Goal: Understand process/instructions

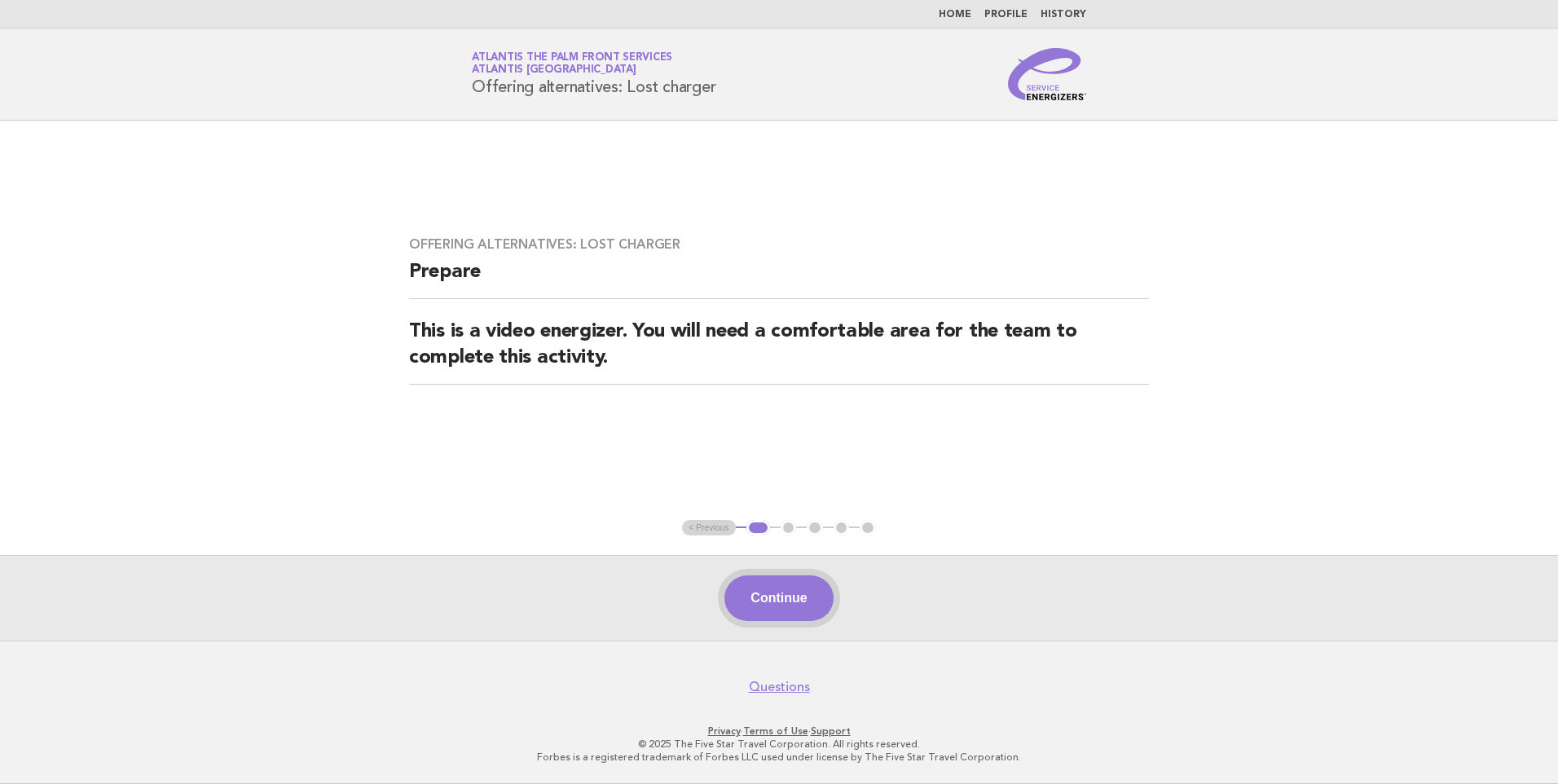
click at [795, 594] on button "Continue" at bounding box center [779, 598] width 109 height 46
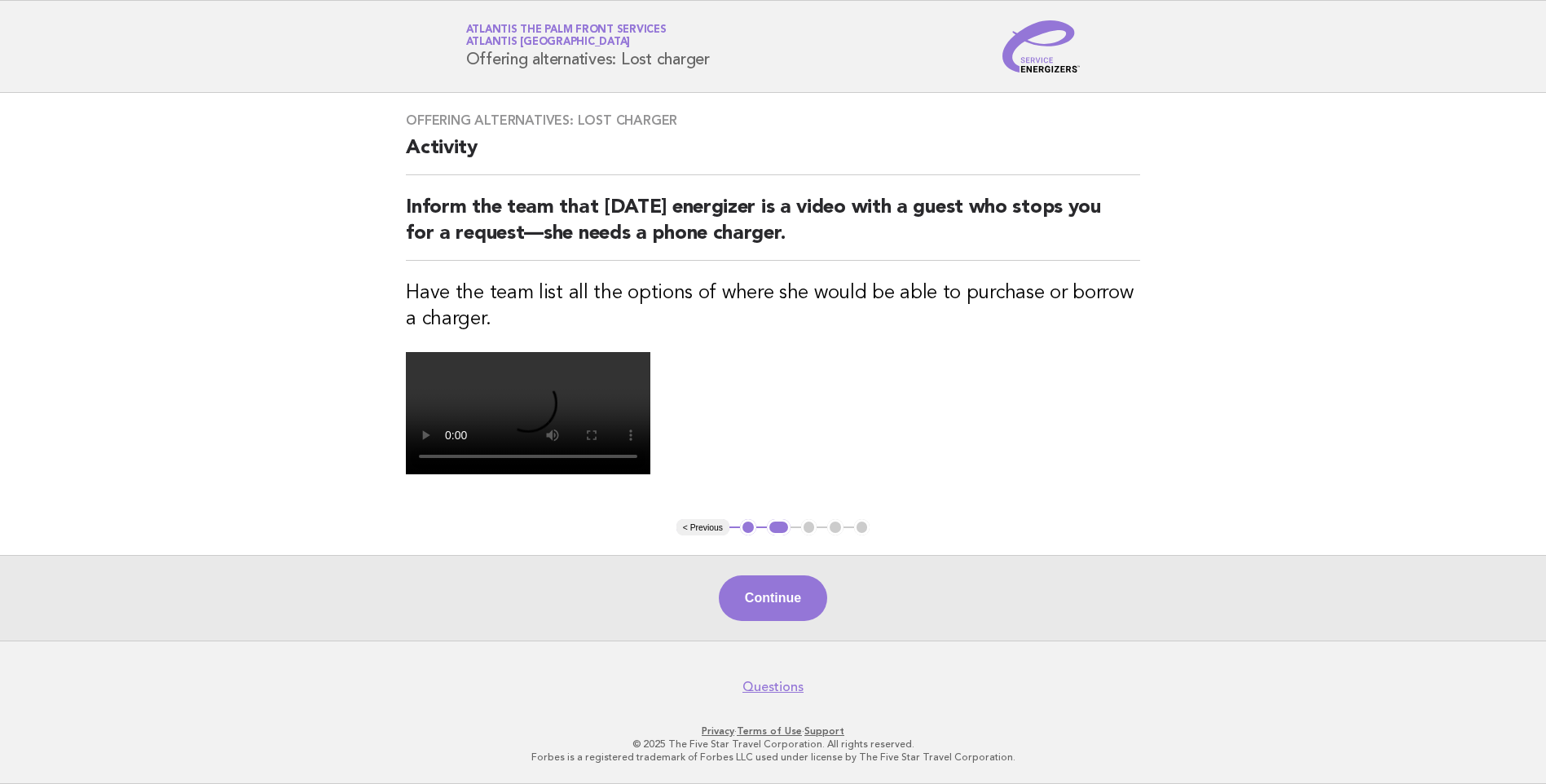
scroll to position [320, 0]
click at [790, 595] on button "Continue" at bounding box center [773, 598] width 109 height 46
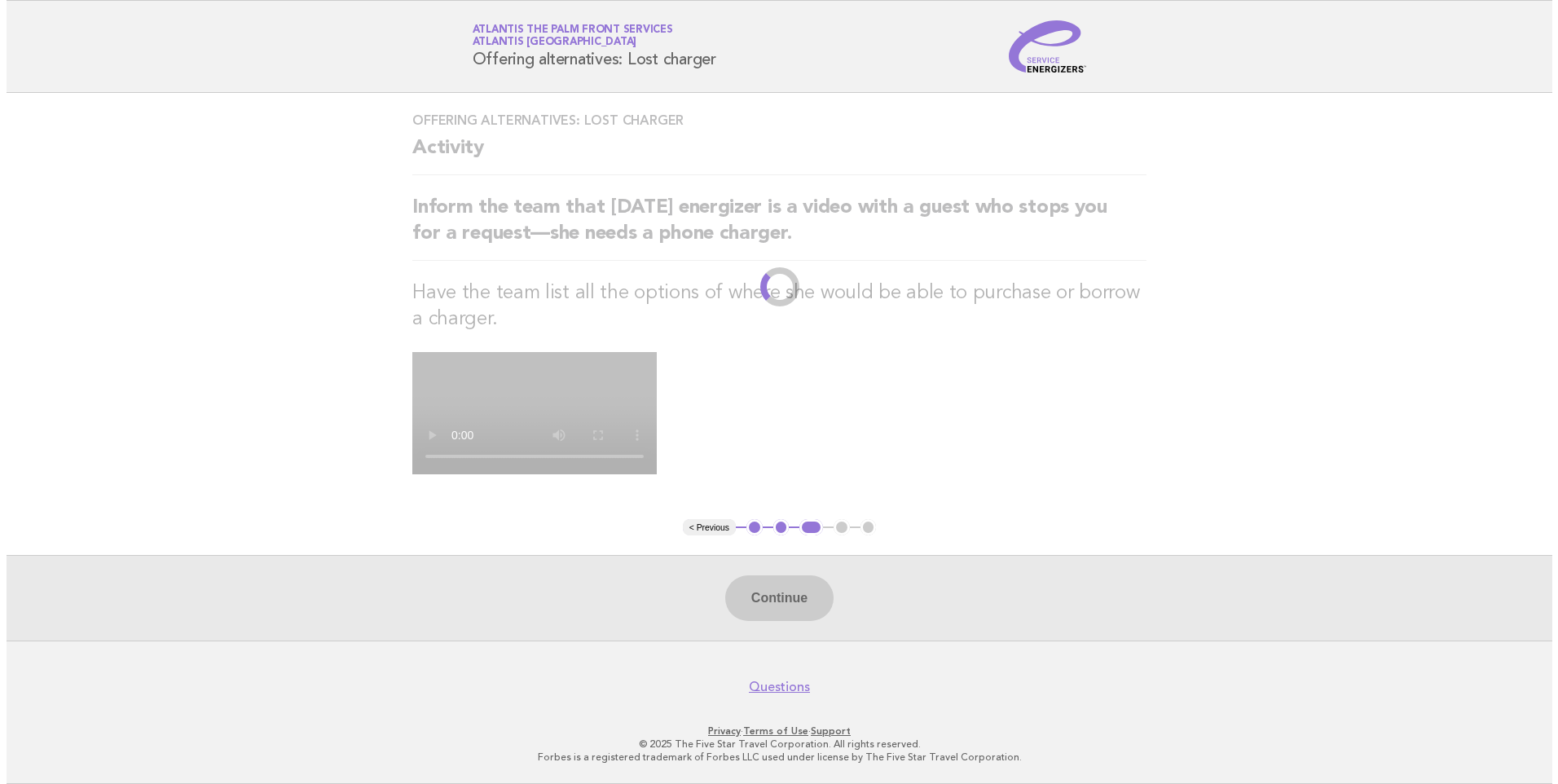
scroll to position [0, 0]
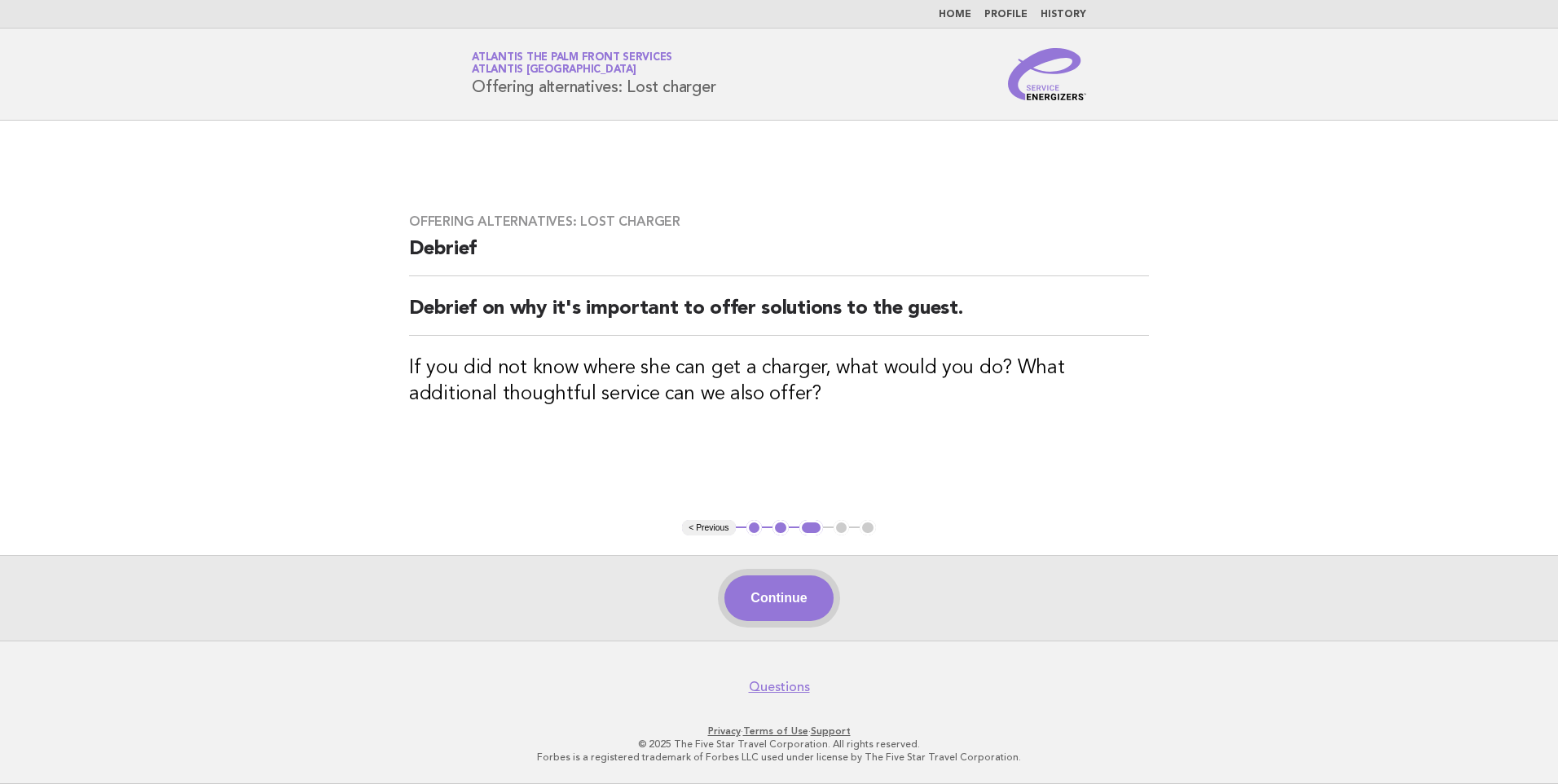
click at [797, 595] on button "Continue" at bounding box center [779, 598] width 109 height 46
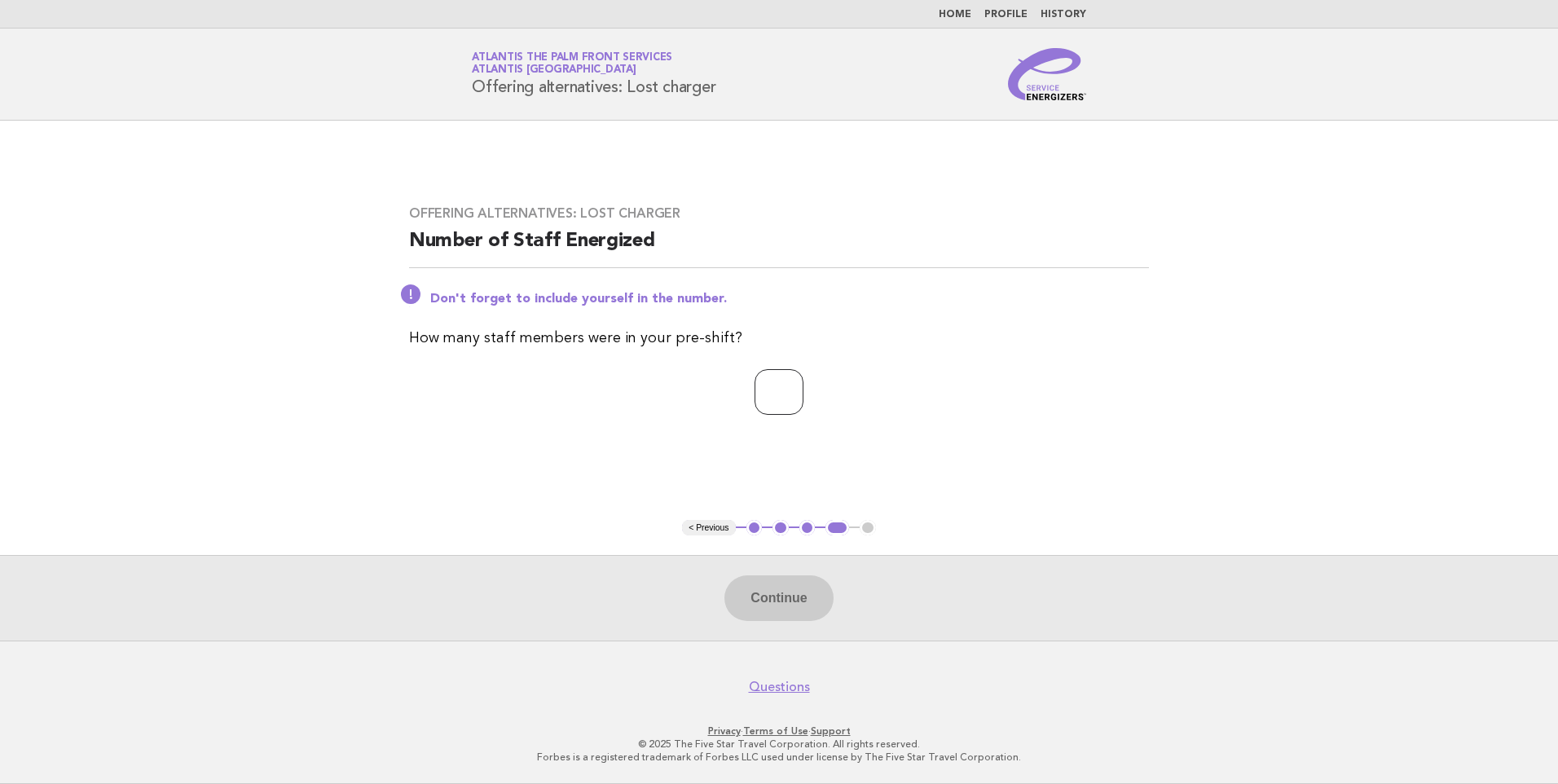
click at [763, 398] on input "number" at bounding box center [779, 392] width 49 height 46
type input "*"
click at [795, 605] on button "Continue" at bounding box center [779, 598] width 109 height 46
